Goal: Task Accomplishment & Management: Use online tool/utility

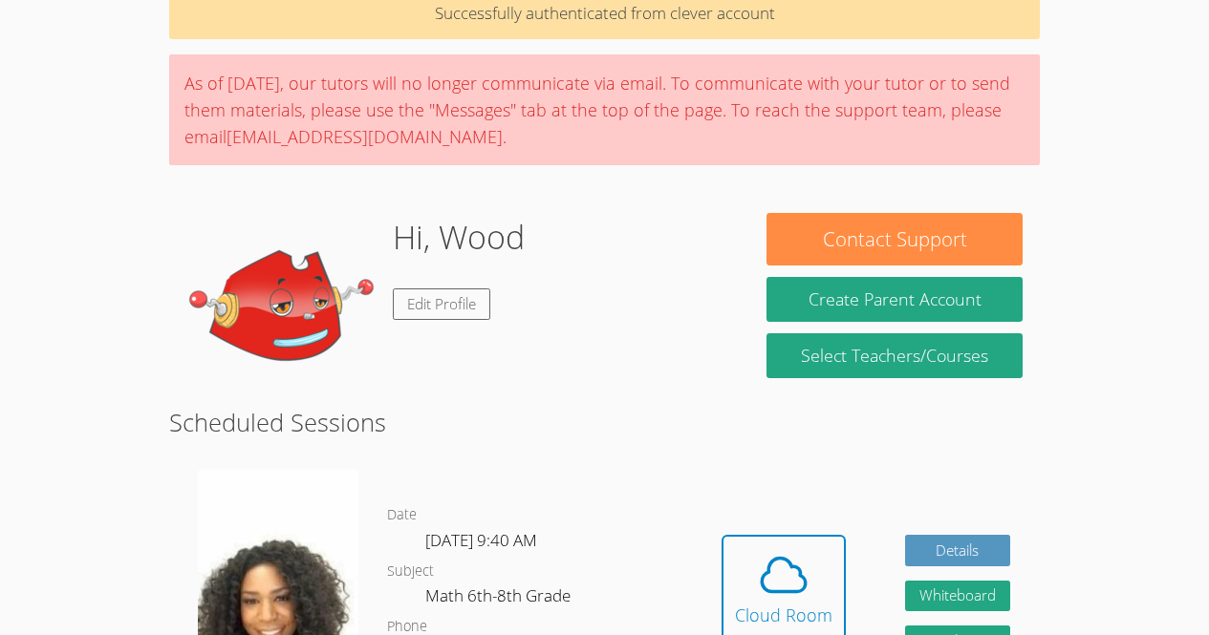
scroll to position [88, 0]
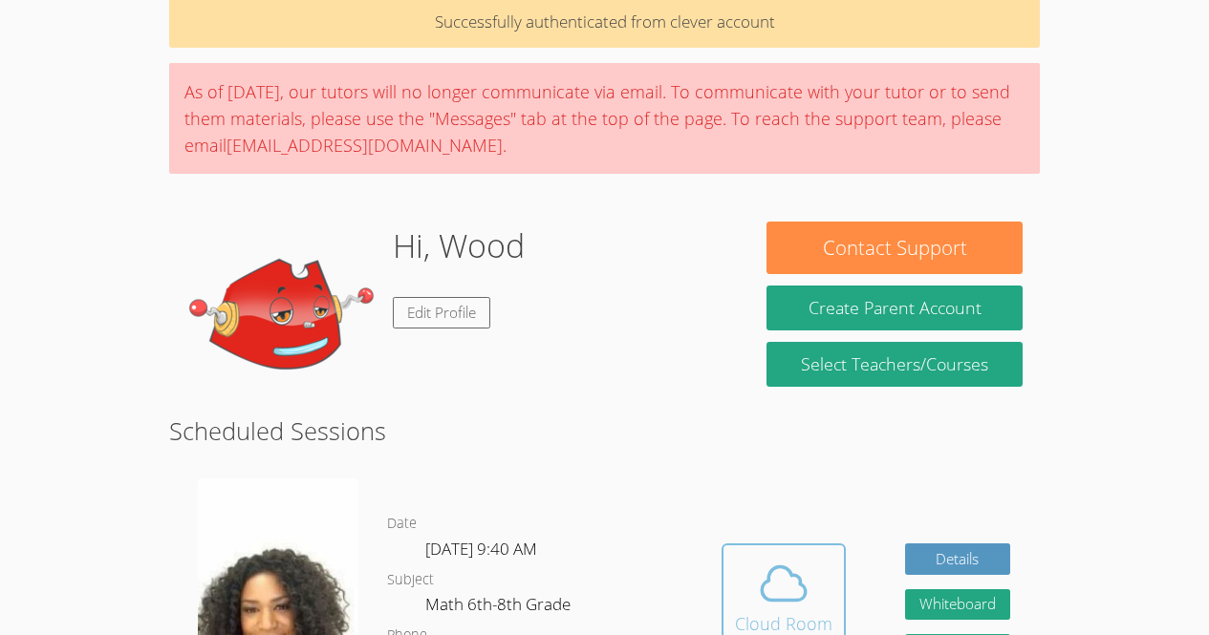
click at [744, 589] on span at bounding box center [783, 584] width 97 height 54
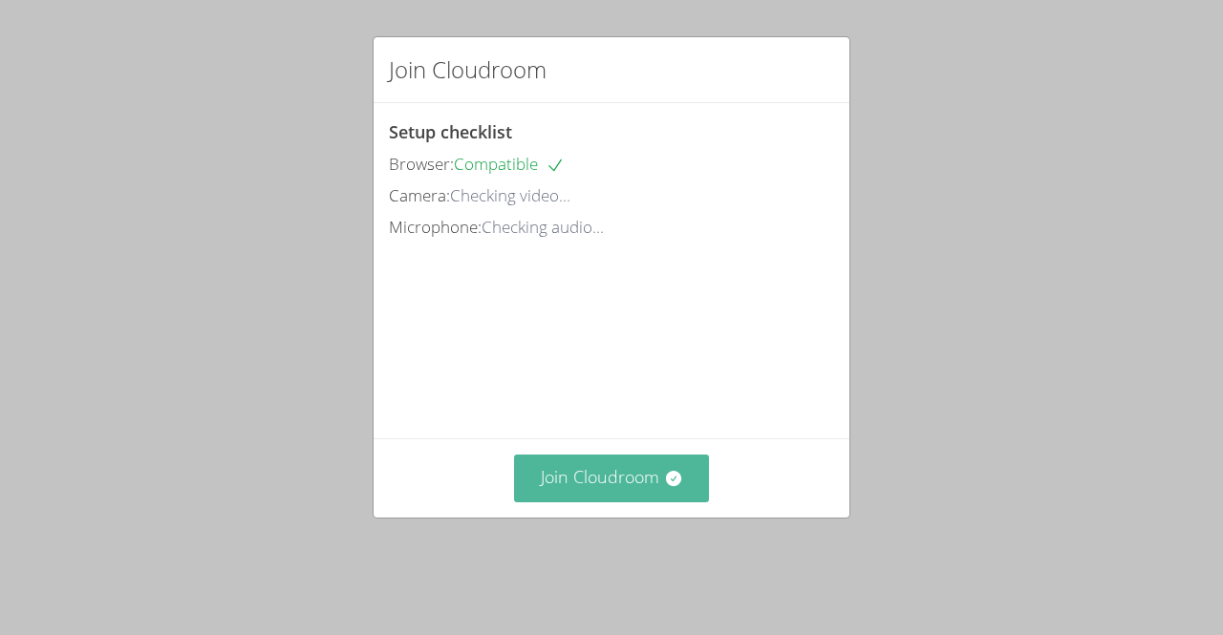
click at [604, 502] on button "Join Cloudroom" at bounding box center [612, 478] width 196 height 47
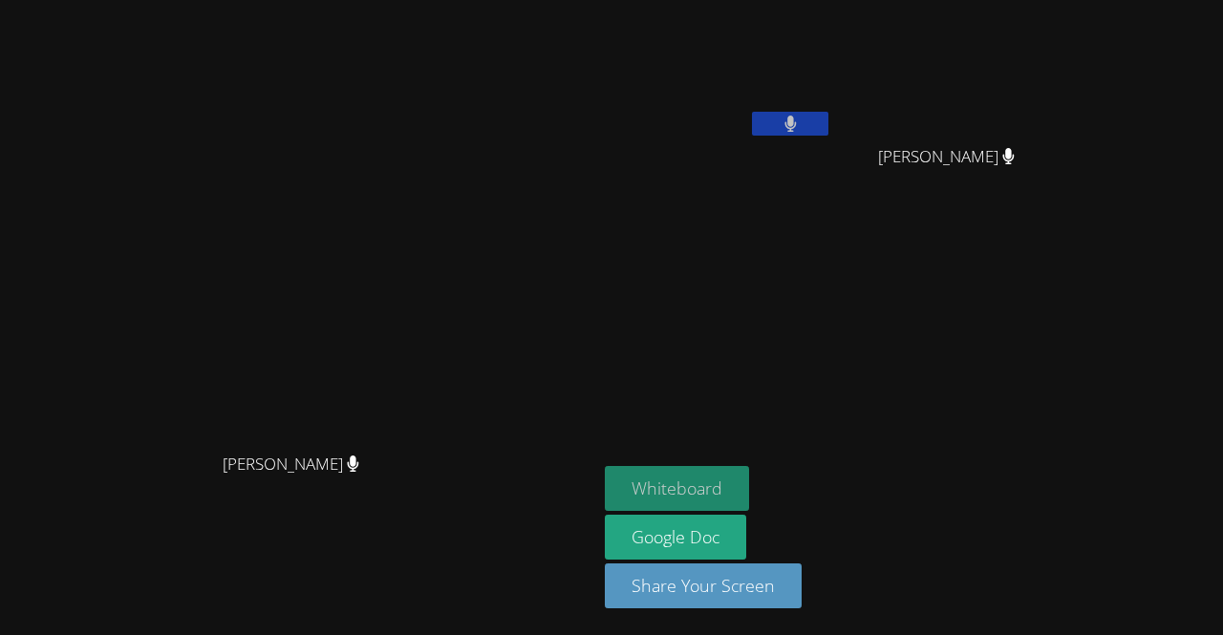
click at [749, 499] on button "Whiteboard" at bounding box center [677, 488] width 144 height 45
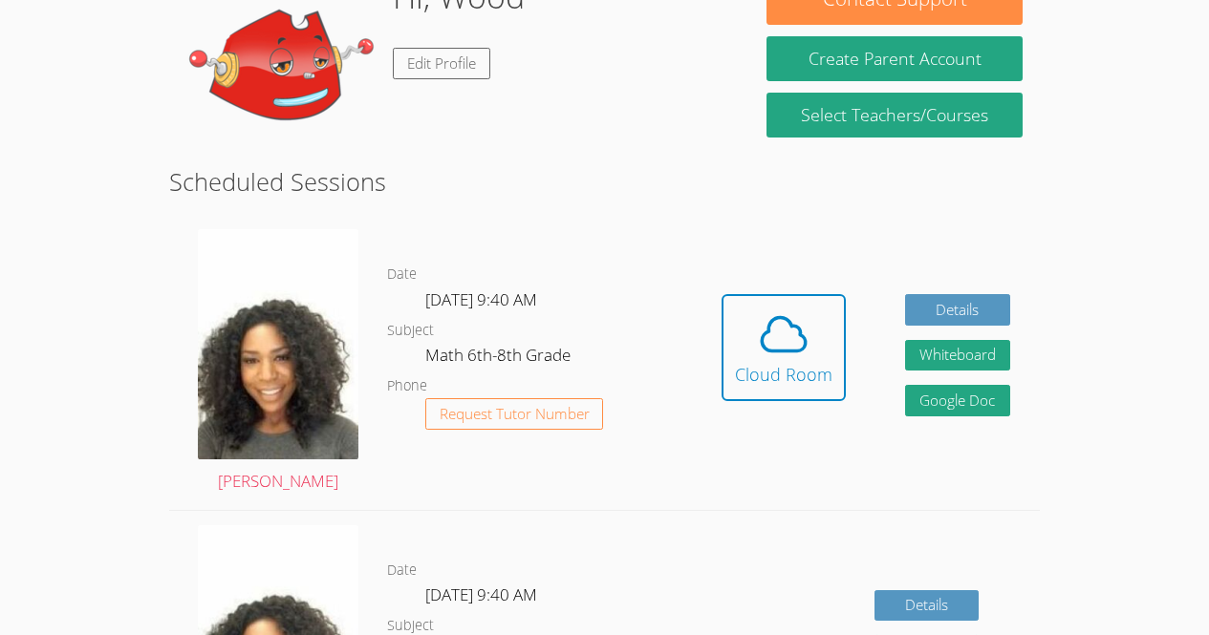
scroll to position [381, 0]
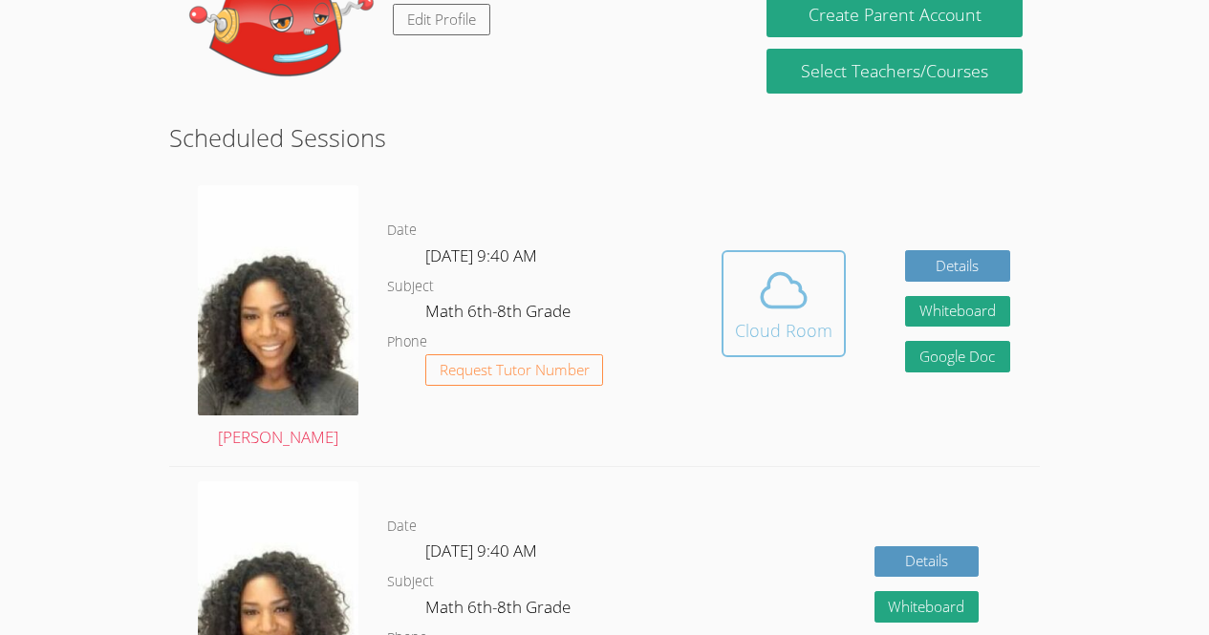
click at [757, 269] on icon at bounding box center [784, 291] width 54 height 54
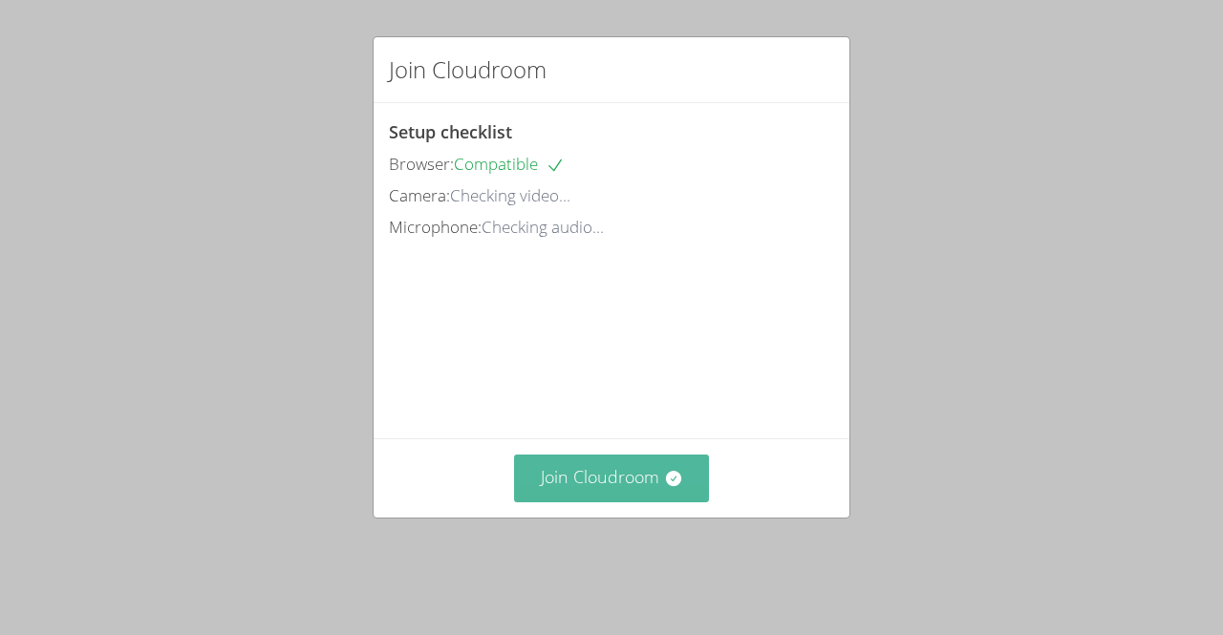
click at [642, 502] on button "Join Cloudroom" at bounding box center [612, 478] width 196 height 47
